Goal: Task Accomplishment & Management: Complete application form

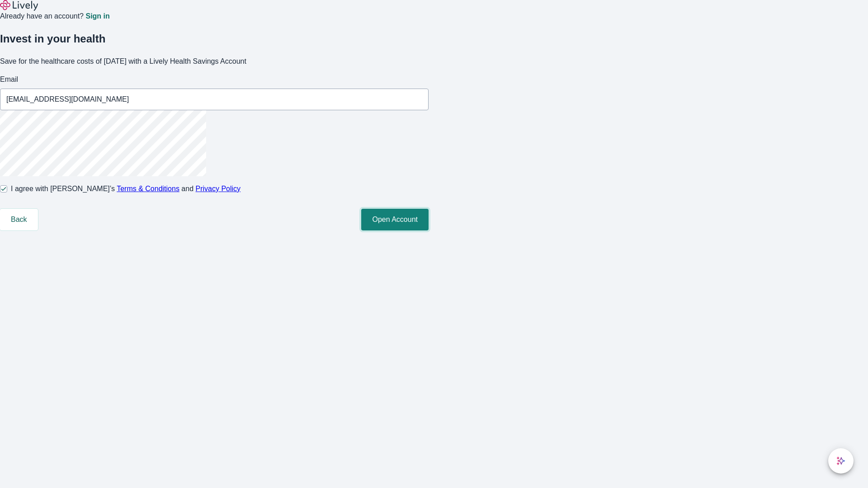
click at [428, 230] on button "Open Account" at bounding box center [394, 220] width 67 height 22
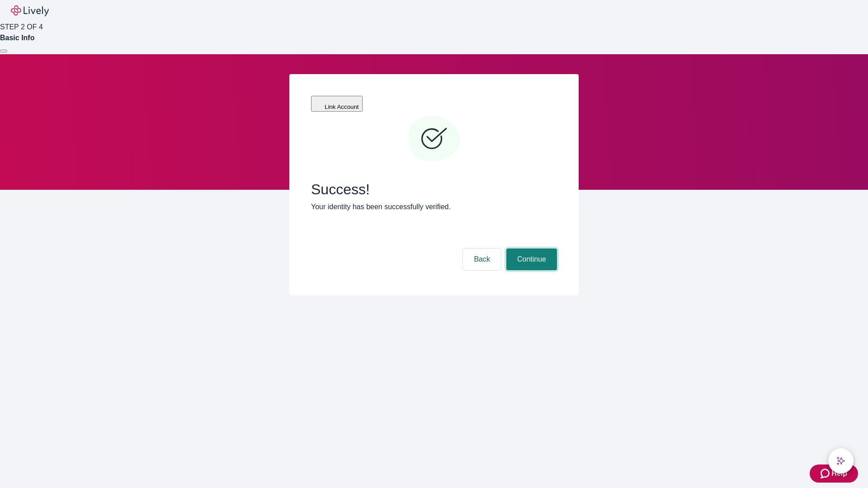
click at [530, 249] on button "Continue" at bounding box center [531, 260] width 51 height 22
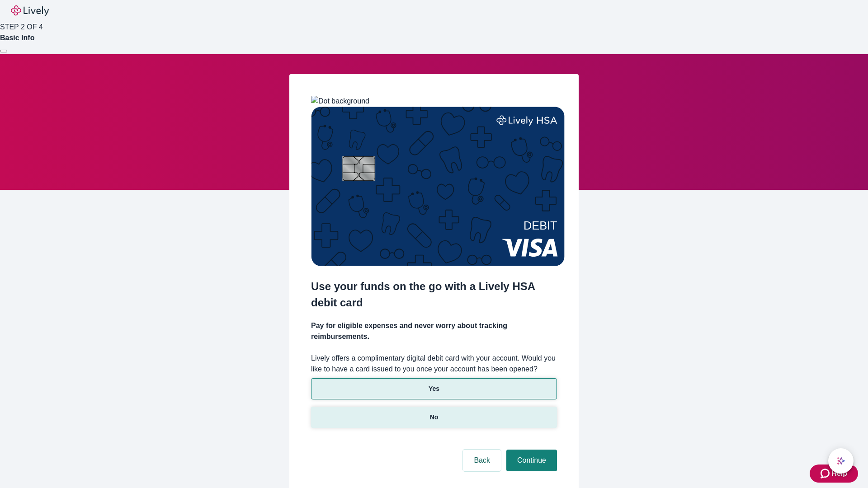
click at [433, 413] on p "No" at bounding box center [434, 417] width 9 height 9
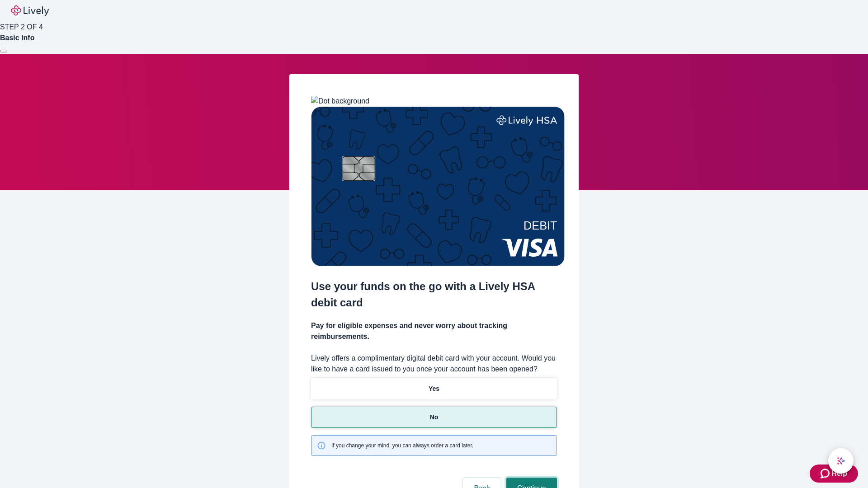
click at [530, 478] on button "Continue" at bounding box center [531, 489] width 51 height 22
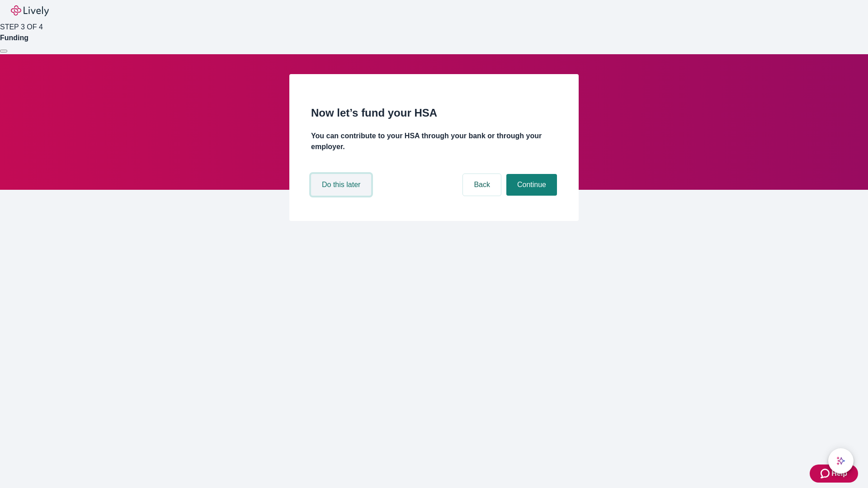
click at [342, 196] on button "Do this later" at bounding box center [341, 185] width 60 height 22
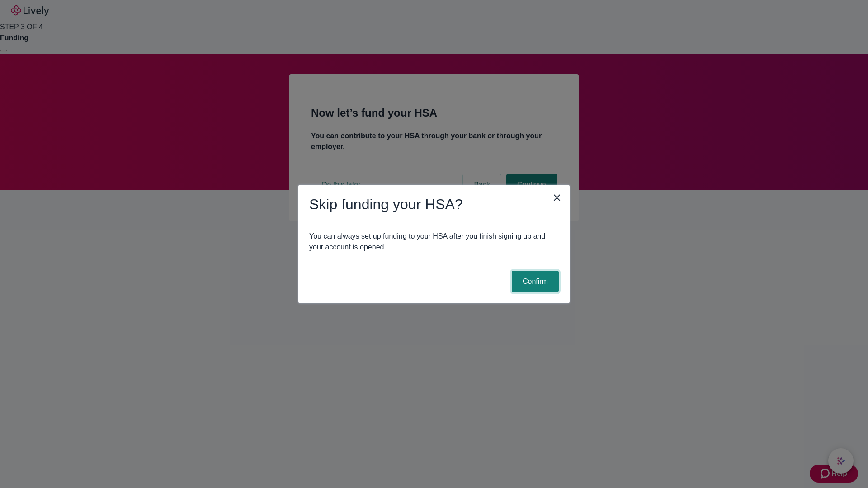
click at [534, 282] on button "Confirm" at bounding box center [535, 282] width 47 height 22
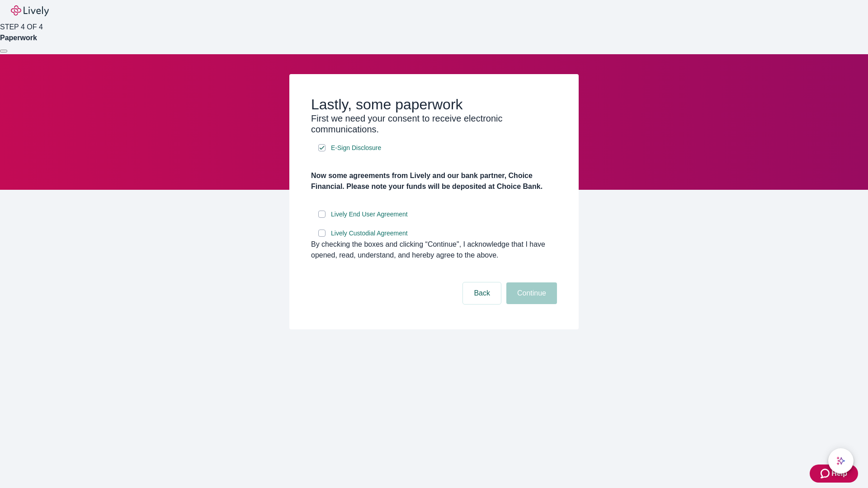
click at [322, 218] on input "Lively End User Agreement" at bounding box center [321, 214] width 7 height 7
checkbox input "true"
click at [322, 237] on input "Lively Custodial Agreement" at bounding box center [321, 233] width 7 height 7
checkbox input "true"
click at [530, 304] on button "Continue" at bounding box center [531, 293] width 51 height 22
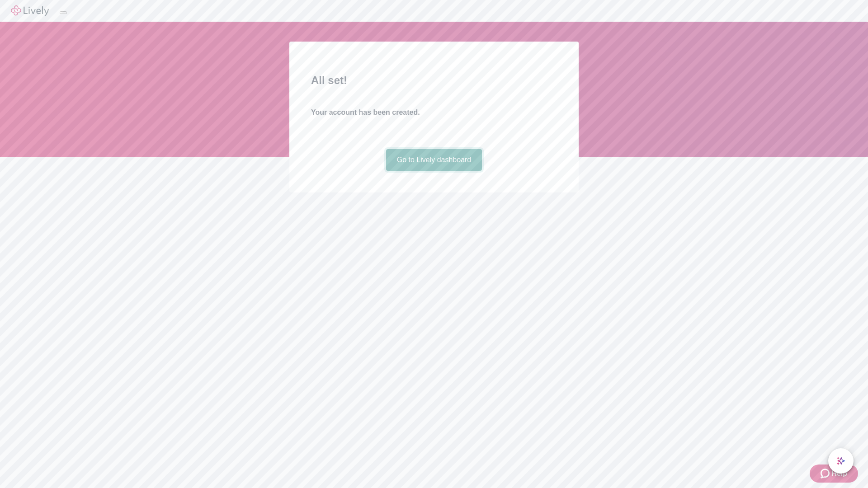
click at [433, 171] on link "Go to Lively dashboard" at bounding box center [434, 160] width 96 height 22
